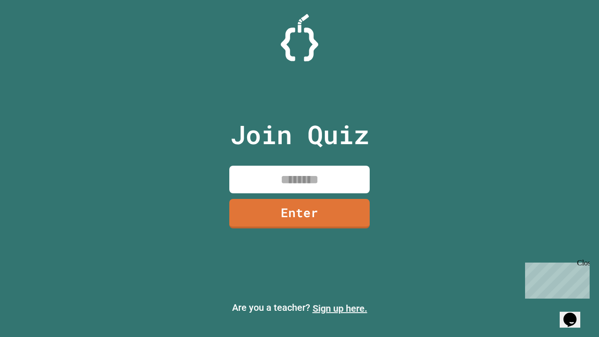
click at [340, 309] on link "Sign up here." at bounding box center [340, 308] width 55 height 11
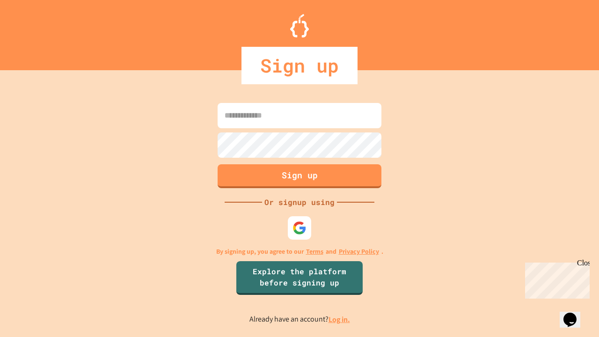
click at [340, 319] on link "Log in." at bounding box center [340, 320] width 22 height 10
